Goal: Navigation & Orientation: Find specific page/section

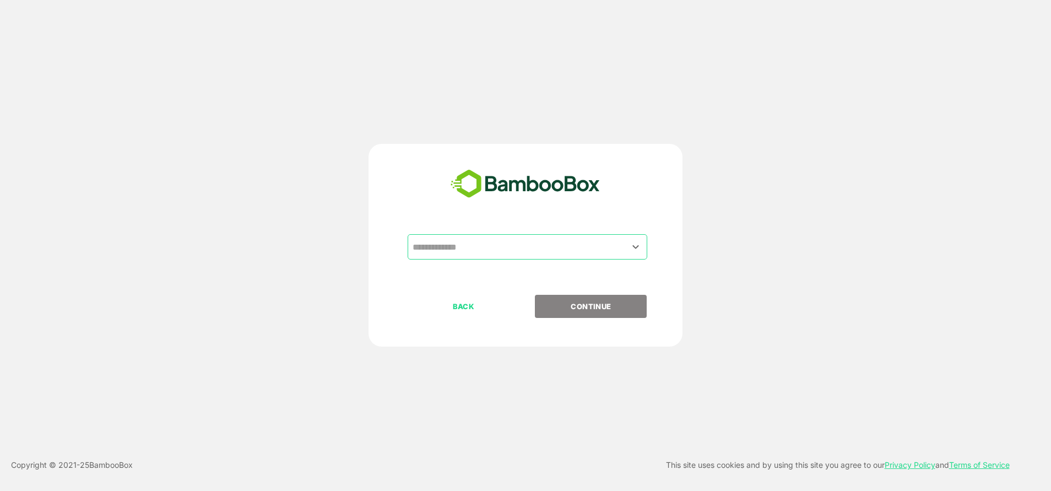
click at [476, 237] on input "text" at bounding box center [527, 246] width 235 height 21
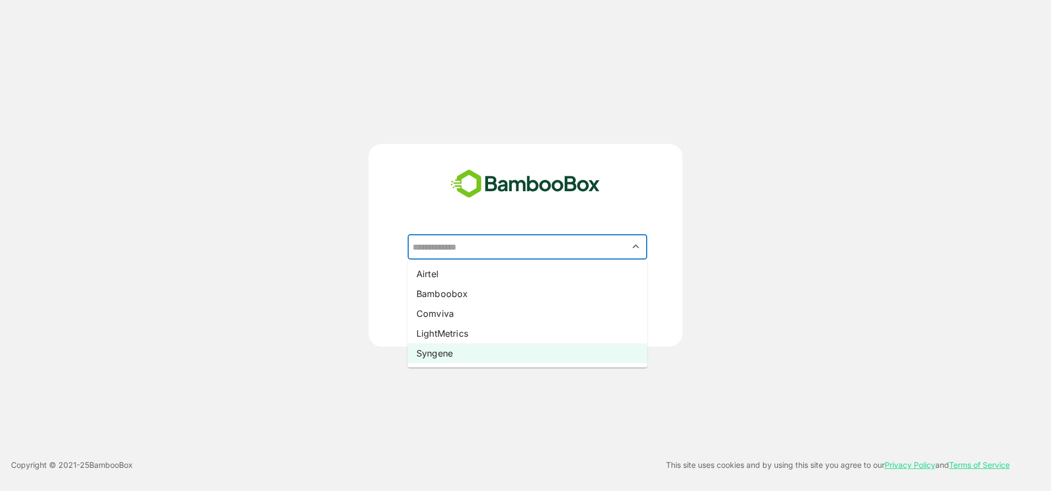
click at [438, 356] on li "Syngene" at bounding box center [528, 353] width 240 height 20
type input "*******"
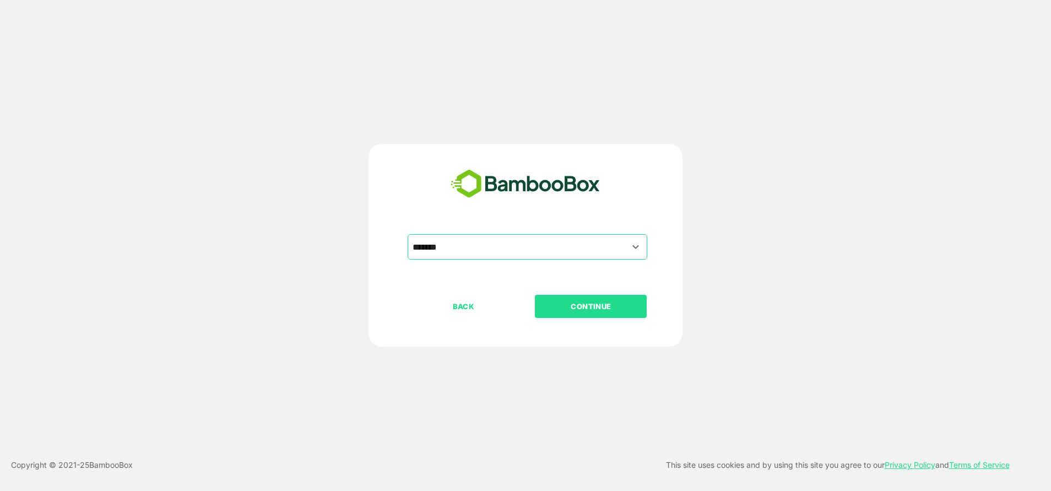
click at [592, 310] on p "CONTINUE" at bounding box center [591, 306] width 110 height 12
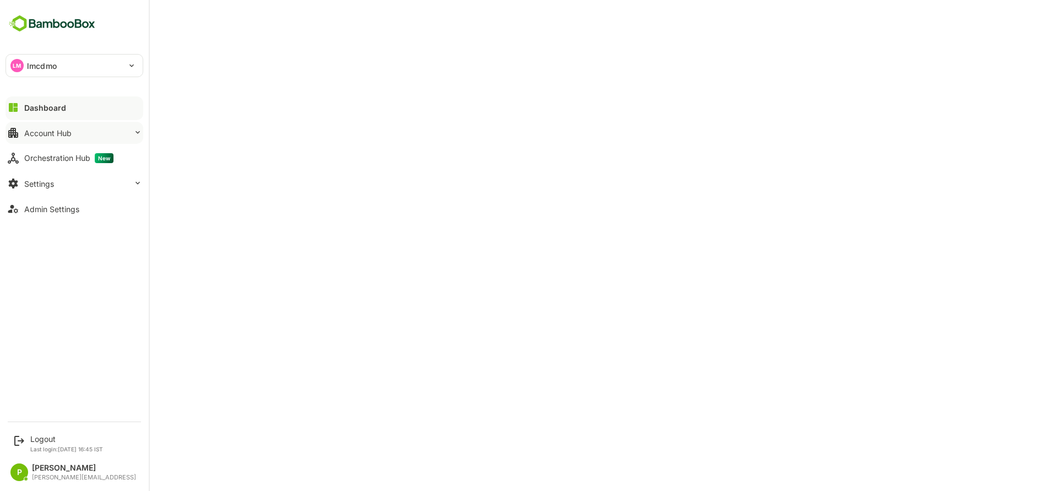
click at [36, 137] on div "Account Hub" at bounding box center [47, 132] width 47 height 9
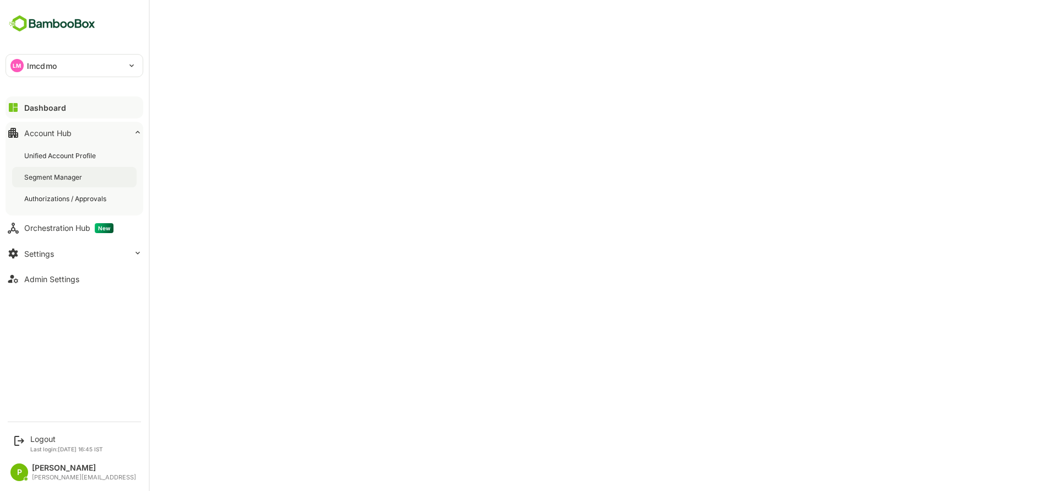
click at [49, 175] on div "Segment Manager" at bounding box center [54, 176] width 60 height 9
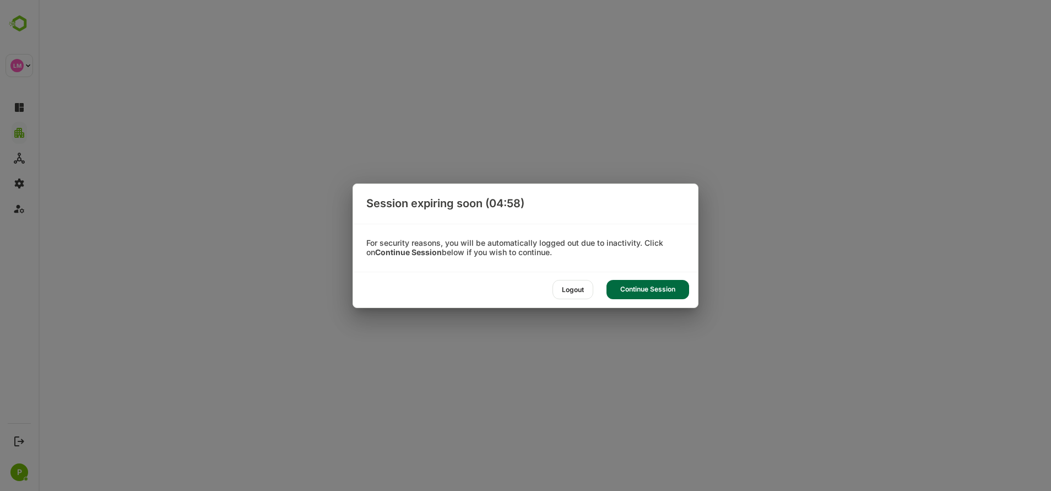
click at [634, 285] on div "Continue Session" at bounding box center [648, 289] width 83 height 19
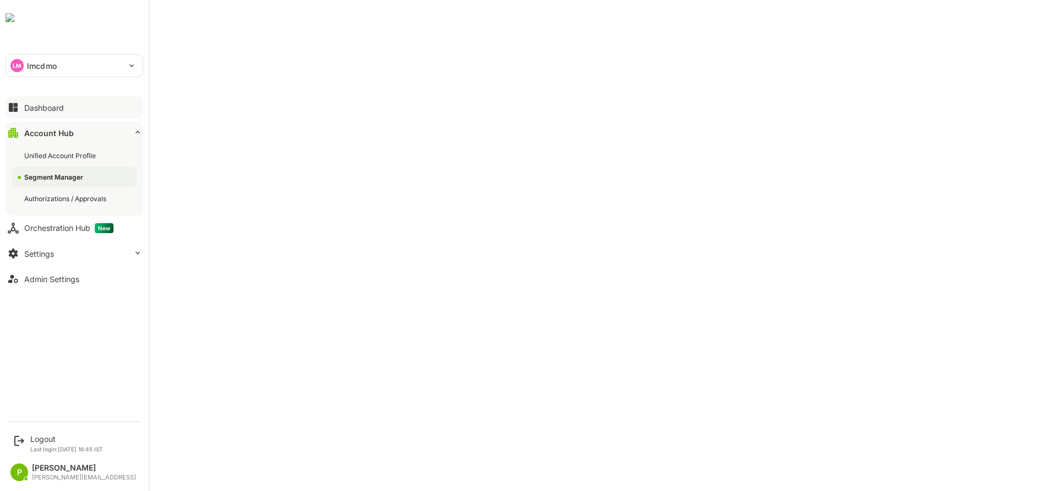
click at [42, 114] on button "Dashboard" at bounding box center [75, 107] width 138 height 22
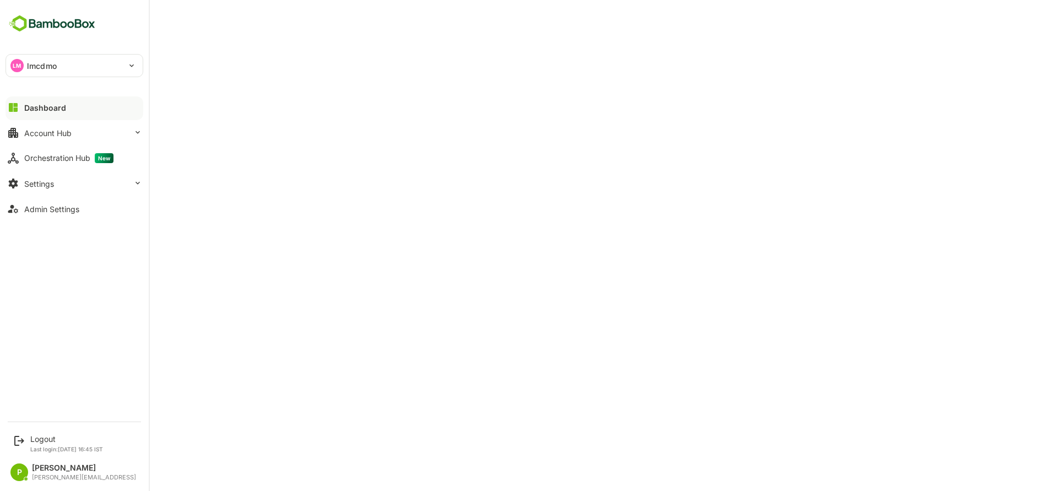
click at [88, 112] on button "Dashboard" at bounding box center [75, 107] width 138 height 22
